Goal: Find specific page/section: Find specific page/section

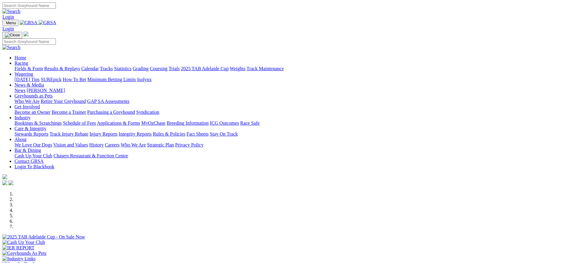
click at [48, 131] on link "Stewards Reports" at bounding box center [32, 133] width 34 height 5
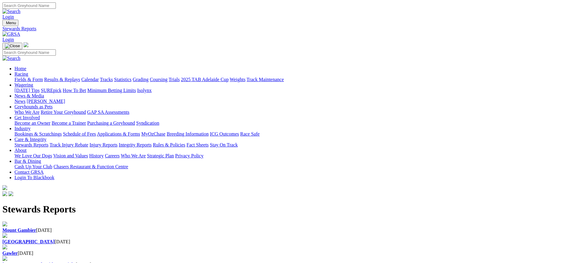
click at [55, 239] on b "[GEOGRAPHIC_DATA]" at bounding box center [28, 241] width 52 height 5
click at [20, 31] on img at bounding box center [11, 33] width 18 height 5
